Goal: Book appointment/travel/reservation

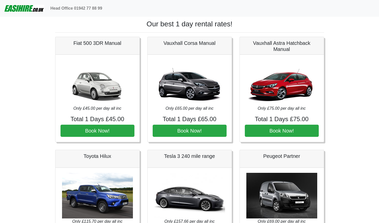
click at [34, 8] on img at bounding box center [24, 8] width 40 height 10
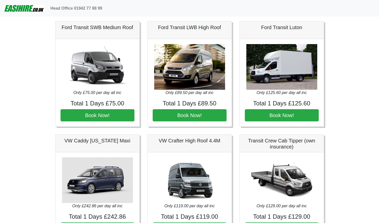
scroll to position [244, 0]
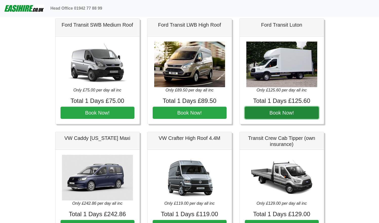
click at [257, 112] on button "Book Now!" at bounding box center [282, 113] width 74 height 12
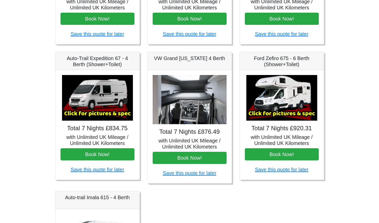
scroll to position [172, 0]
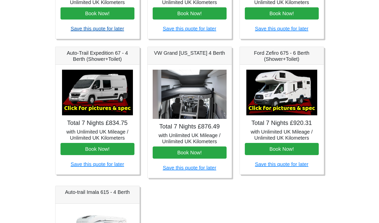
click at [111, 30] on link "Save this quote for later" at bounding box center [97, 29] width 53 height 6
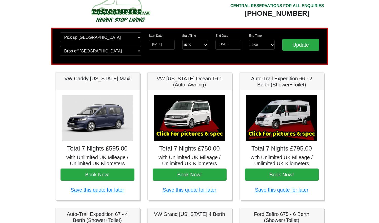
scroll to position [0, 0]
